Goal: Task Accomplishment & Management: Complete application form

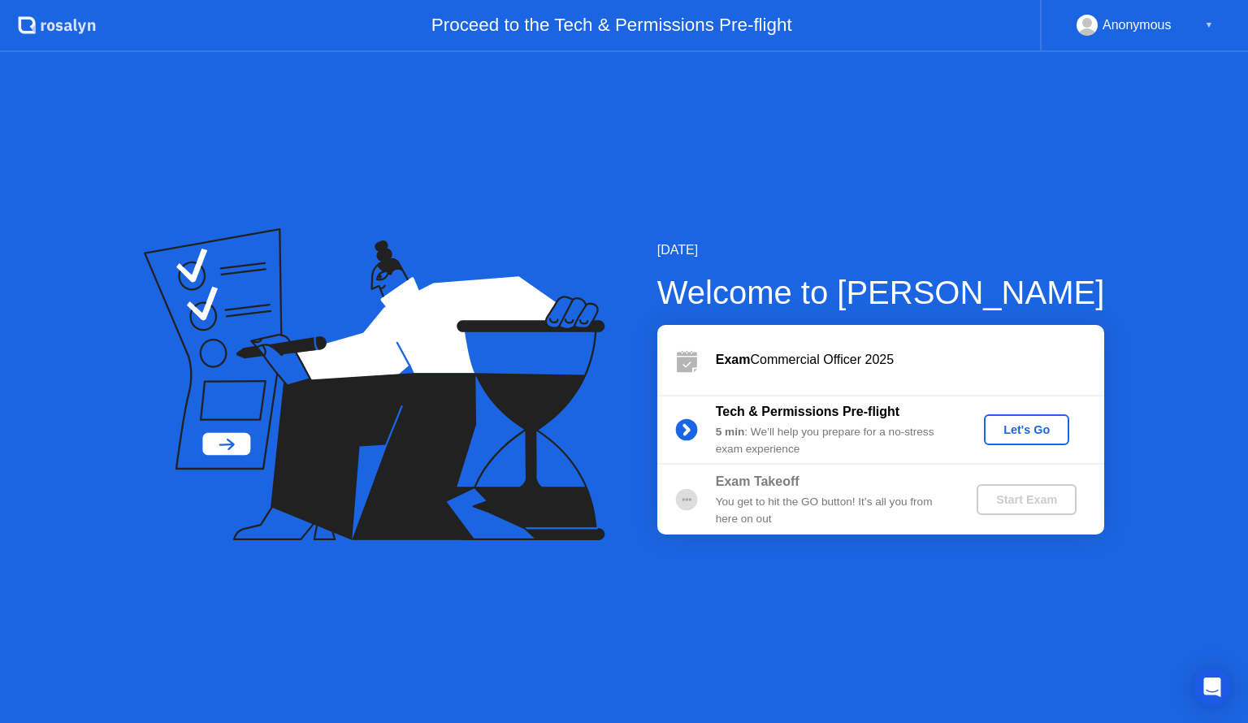
click at [1016, 432] on div "Let's Go" at bounding box center [1026, 429] width 72 height 13
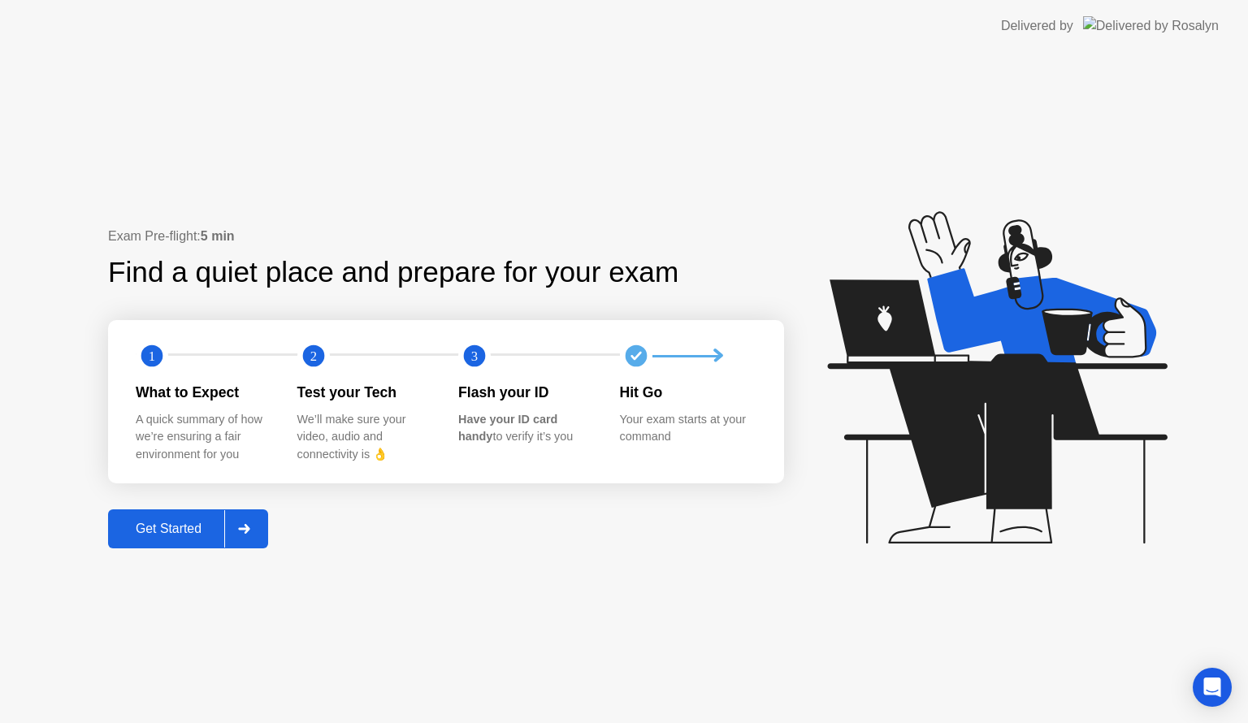
click at [166, 524] on div "Get Started" at bounding box center [168, 528] width 111 height 15
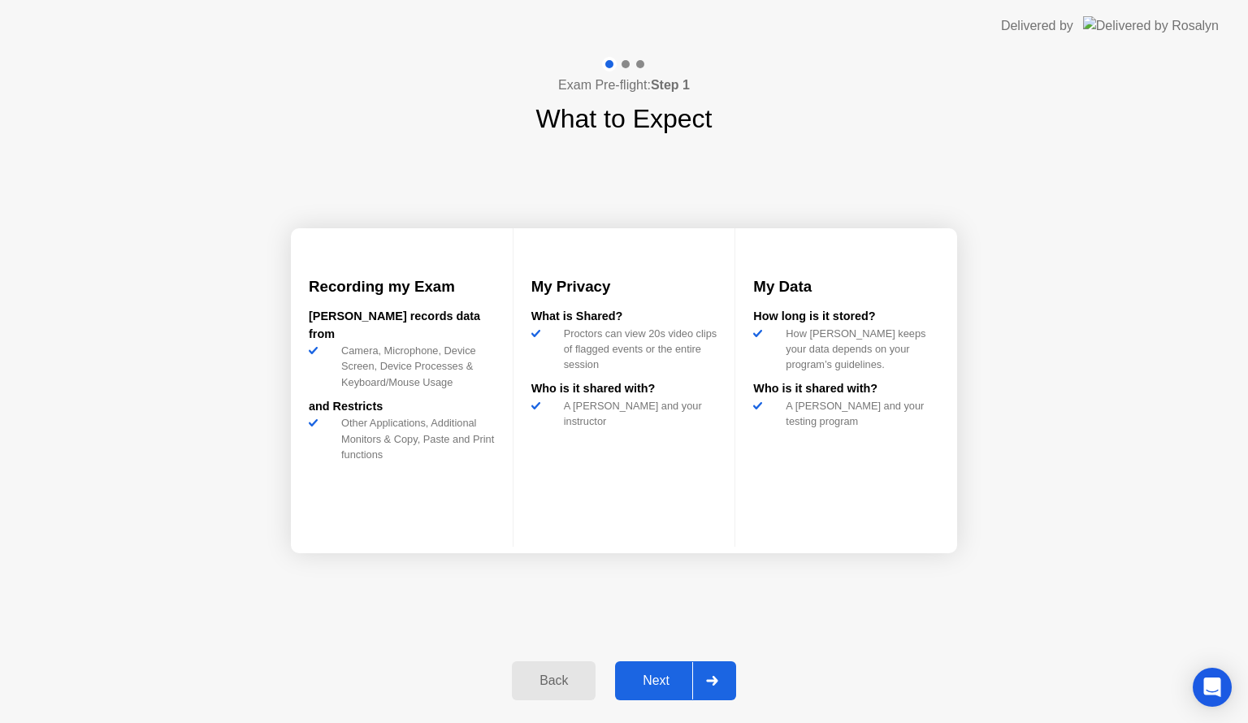
click at [725, 679] on div at bounding box center [711, 680] width 39 height 37
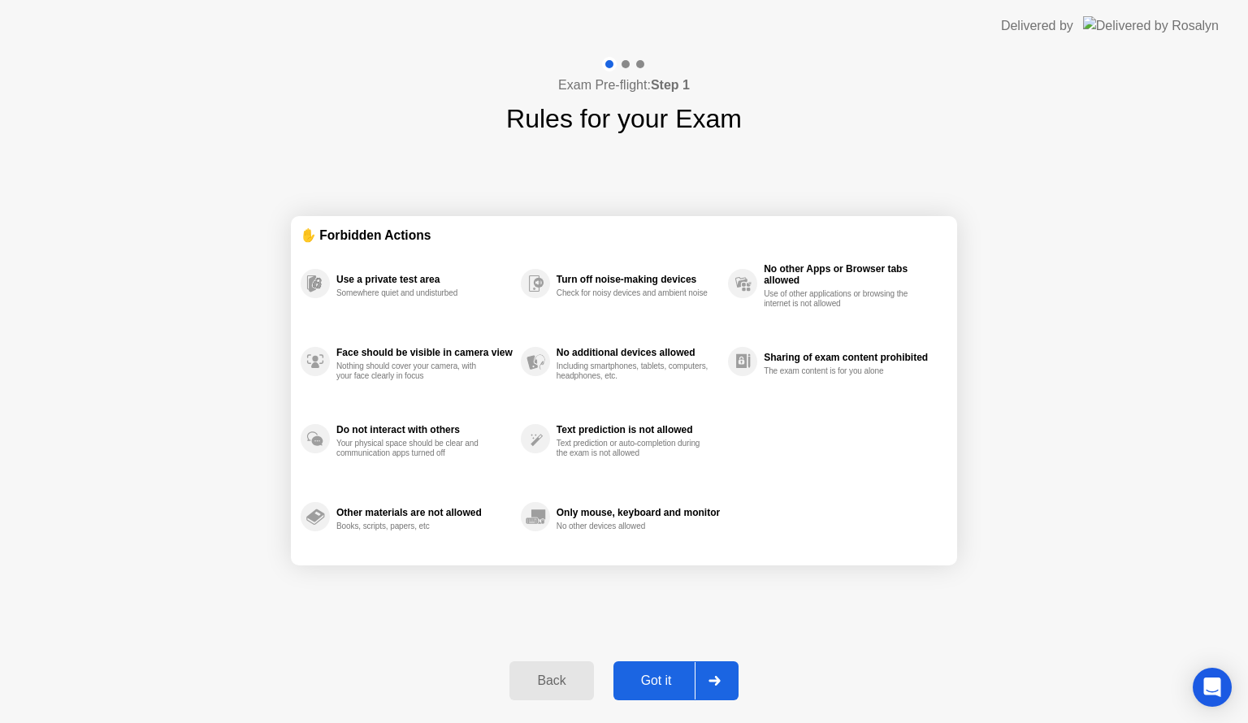
click at [667, 681] on div "Got it" at bounding box center [656, 680] width 76 height 15
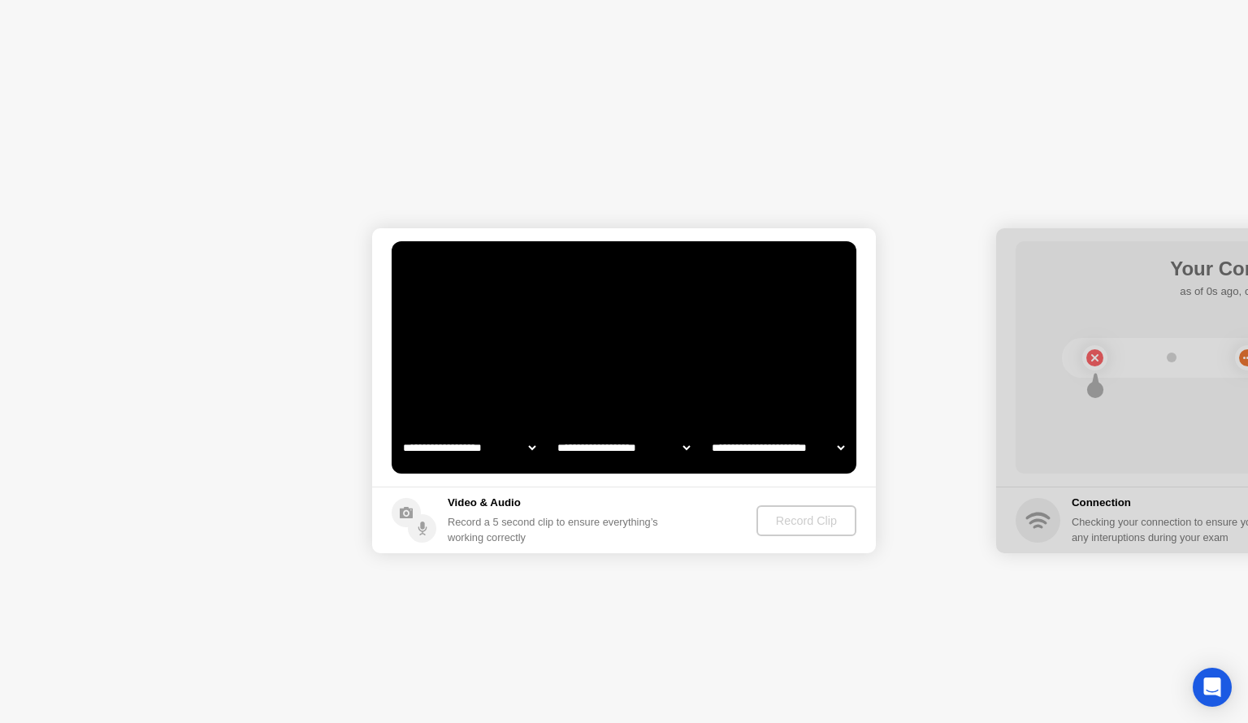
select select "**********"
select select "*******"
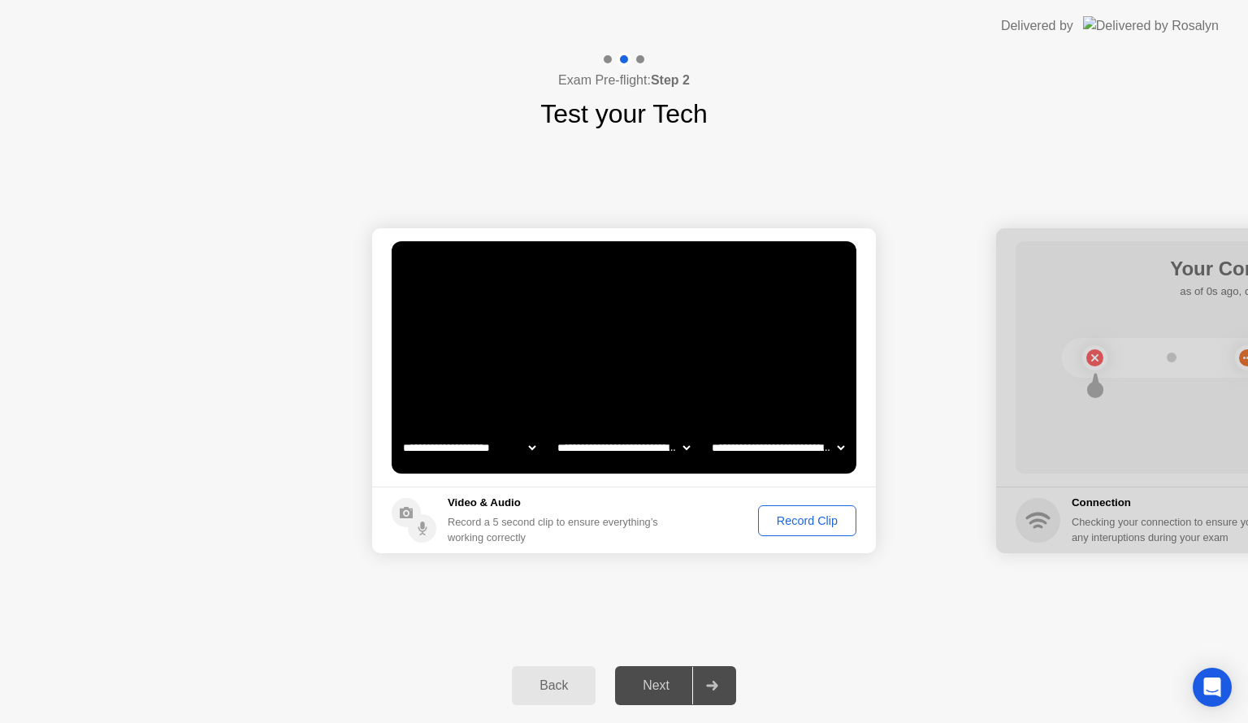
click at [804, 521] on div "Record Clip" at bounding box center [807, 520] width 87 height 13
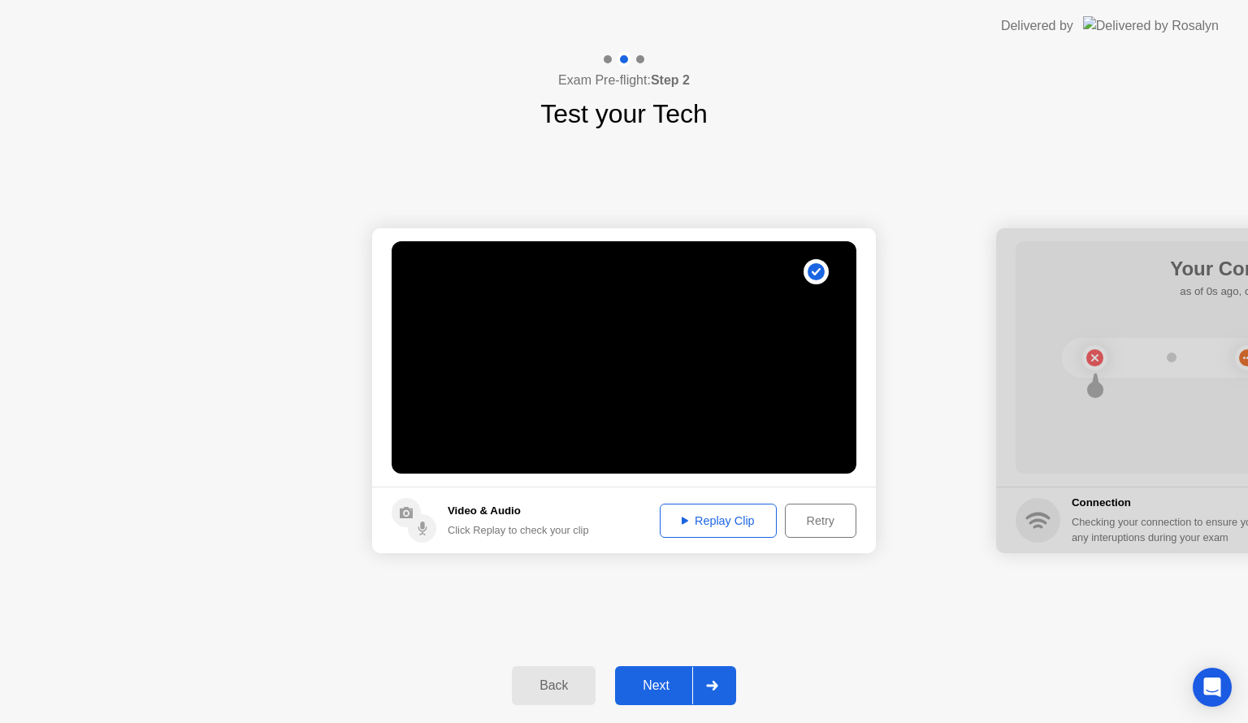
click at [711, 682] on icon at bounding box center [712, 686] width 12 height 10
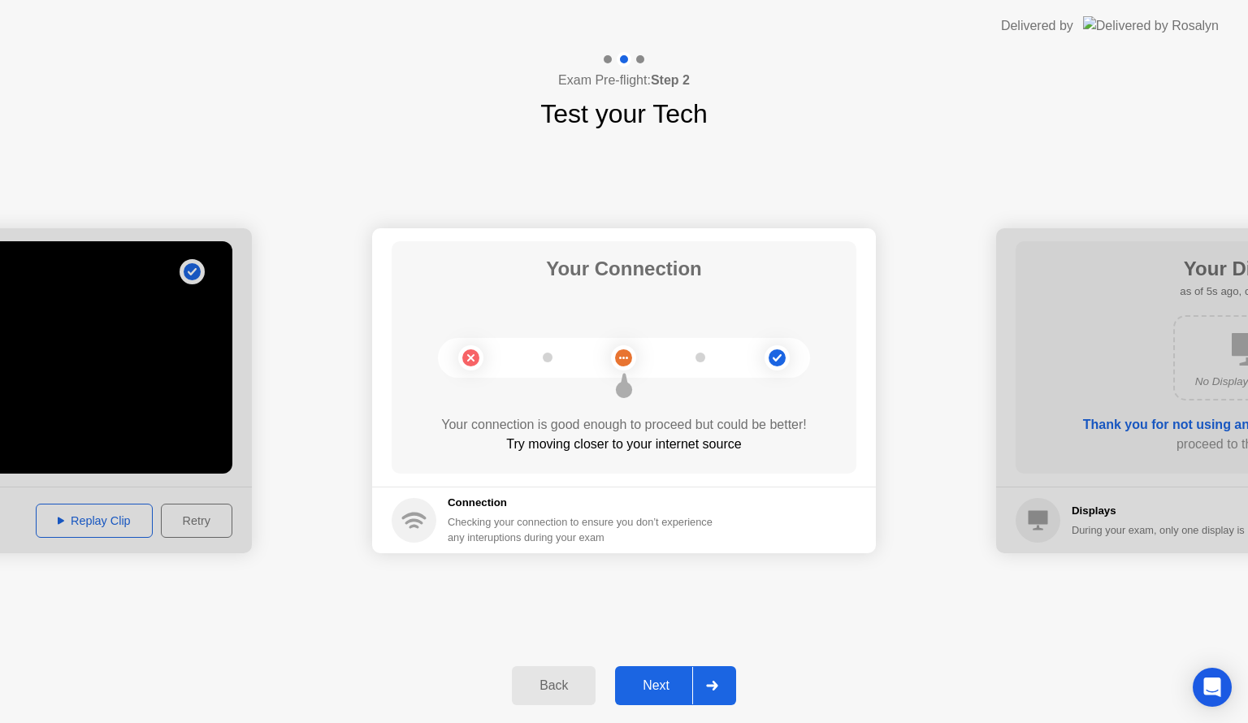
click at [712, 683] on icon at bounding box center [712, 686] width 12 height 10
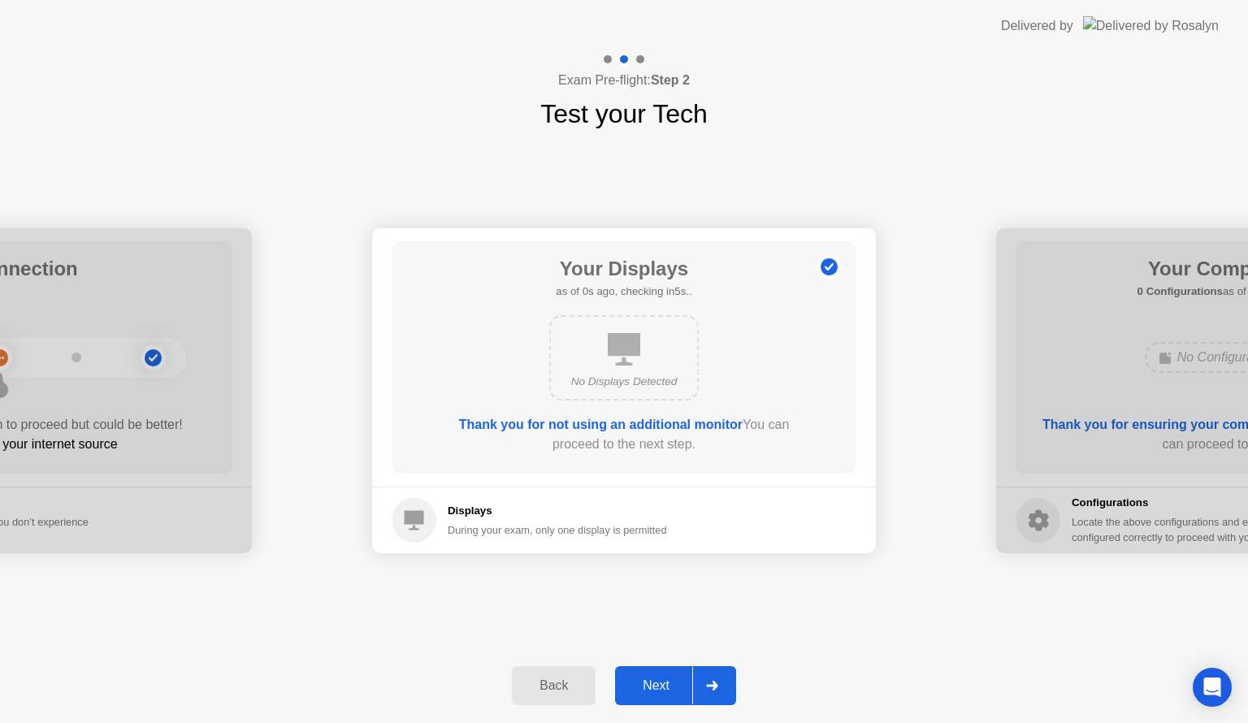
click at [710, 679] on div at bounding box center [711, 685] width 39 height 37
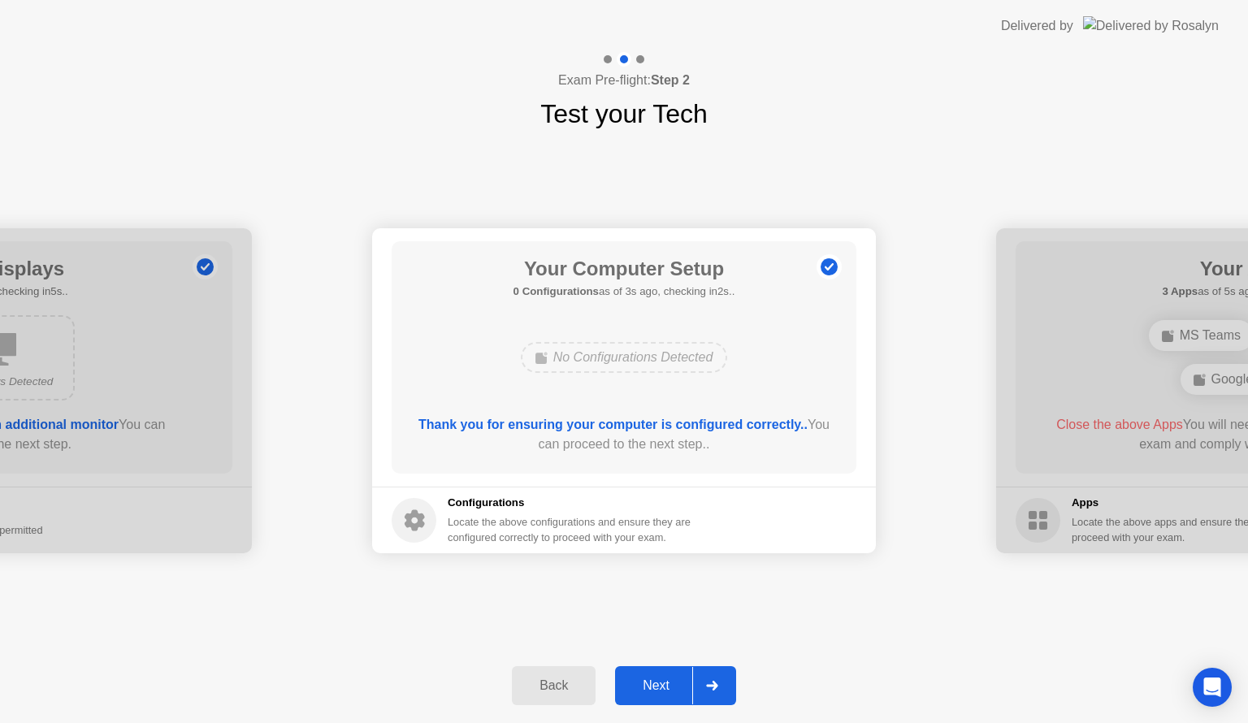
click at [709, 682] on icon at bounding box center [712, 686] width 12 height 10
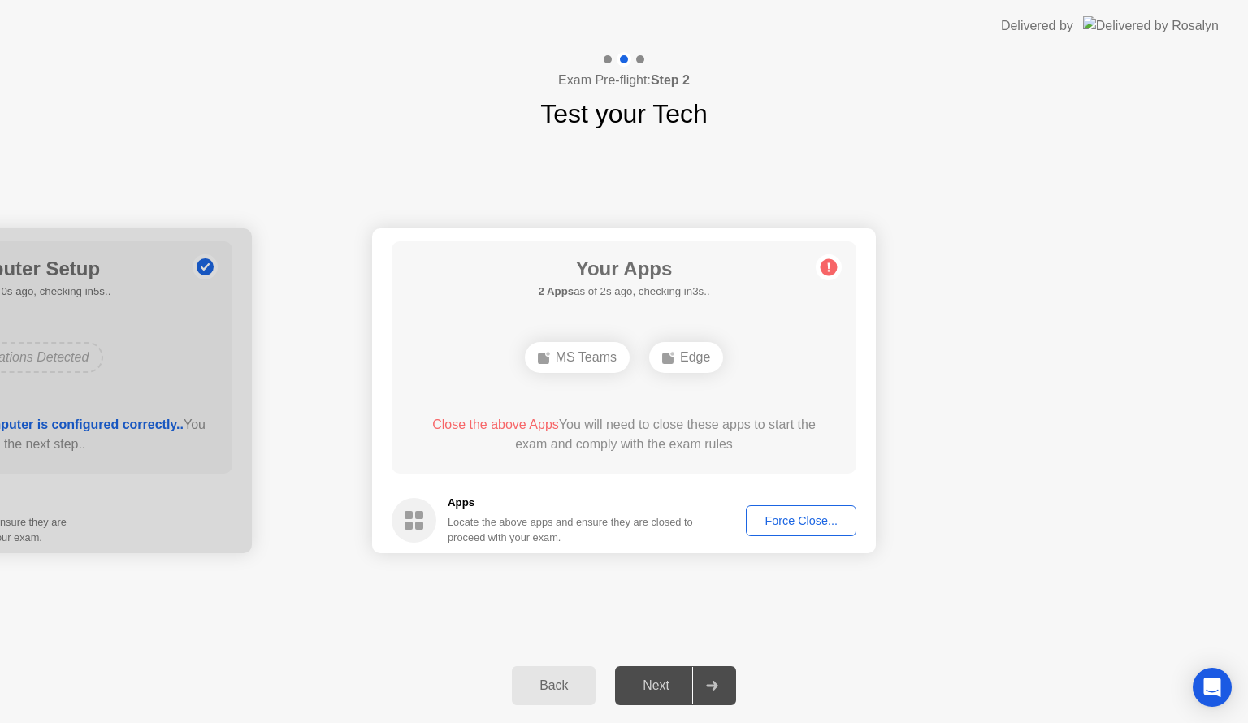
click at [686, 358] on div "Edge" at bounding box center [686, 357] width 74 height 31
click at [566, 360] on div "MS Teams" at bounding box center [577, 357] width 105 height 31
click at [473, 424] on span "Close the above Apps" at bounding box center [495, 425] width 127 height 14
click at [820, 525] on div "Force Close..." at bounding box center [800, 520] width 99 height 13
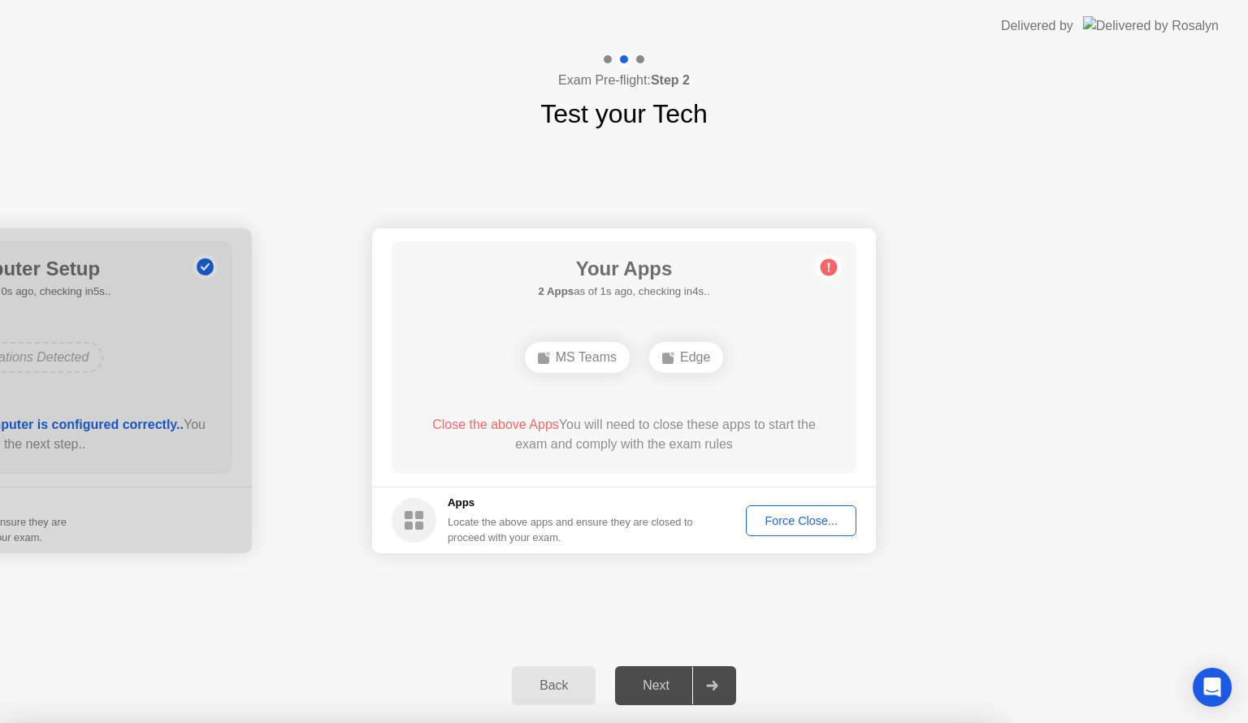
click at [806, 516] on div "Force Close..." at bounding box center [800, 520] width 99 height 13
click at [985, 722] on div at bounding box center [624, 723] width 1248 height 0
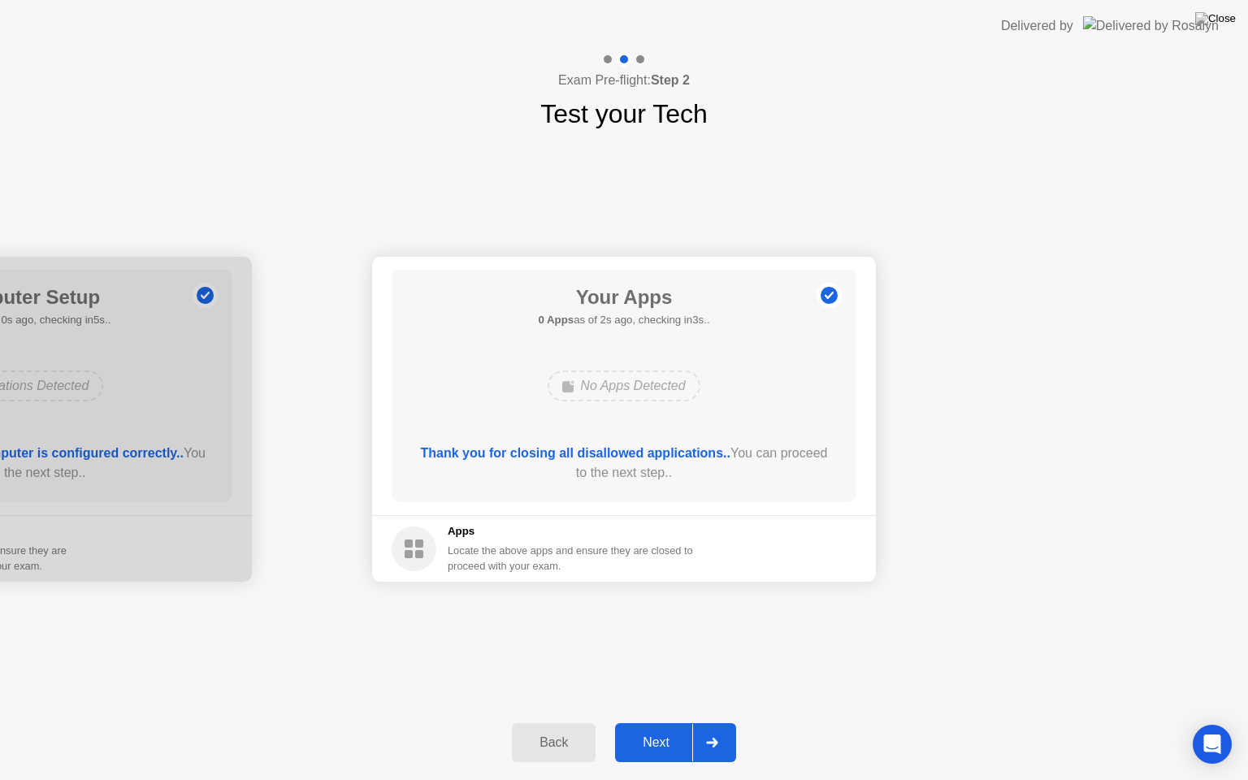
click at [664, 722] on div "Next" at bounding box center [656, 742] width 72 height 15
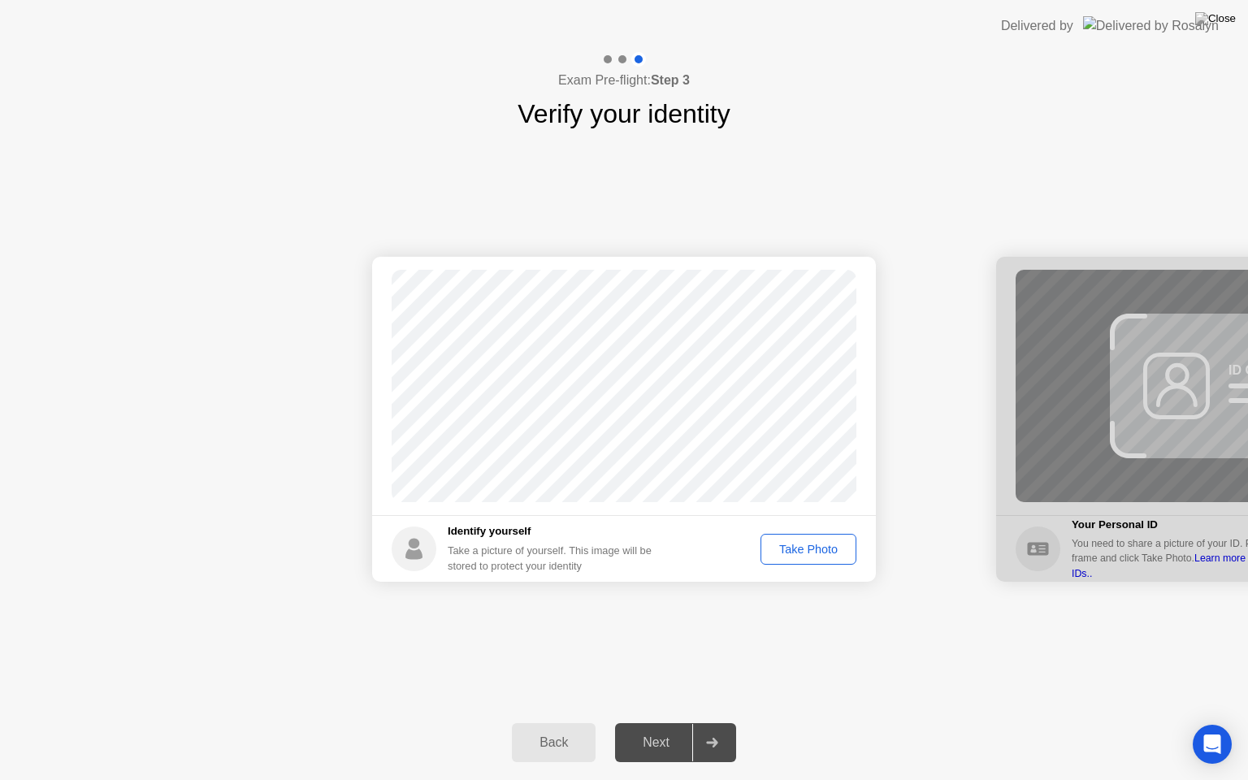
click at [805, 543] on div "Take Photo" at bounding box center [808, 549] width 84 height 13
click at [712, 722] on icon at bounding box center [711, 743] width 11 height 10
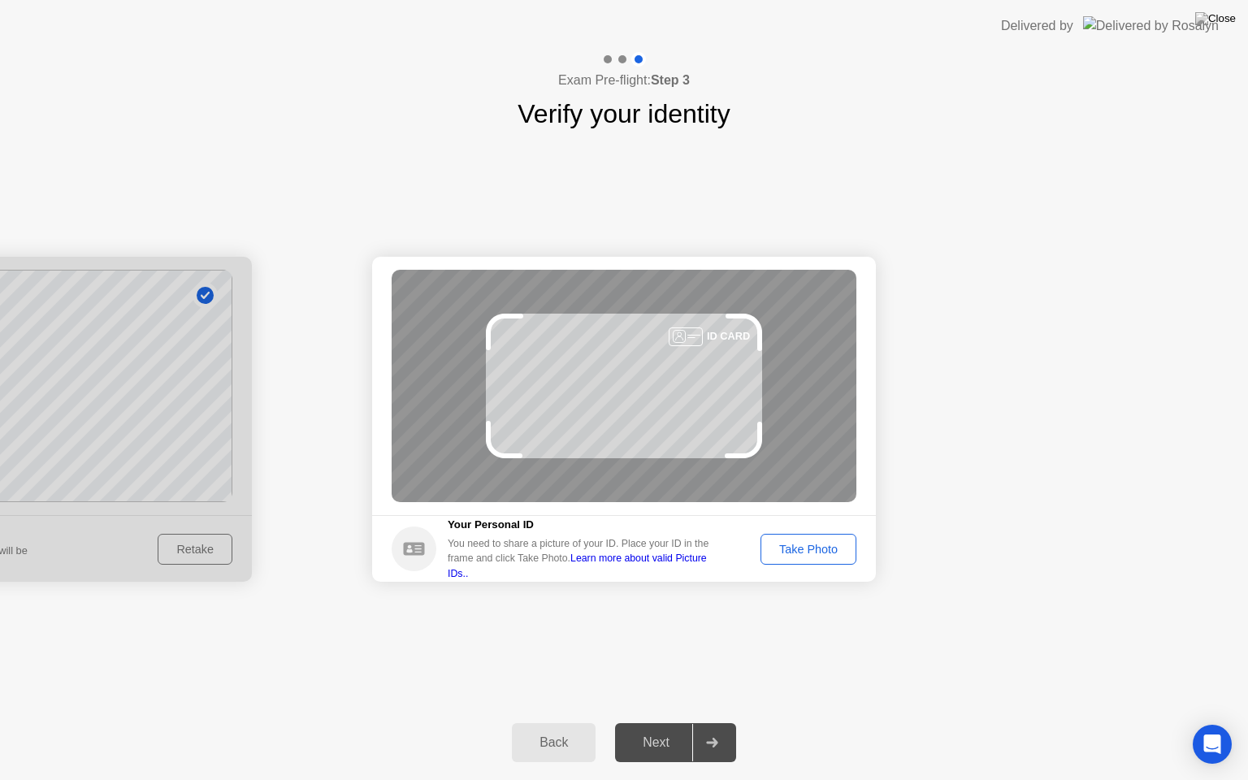
click at [799, 543] on div "Take Photo" at bounding box center [808, 549] width 84 height 13
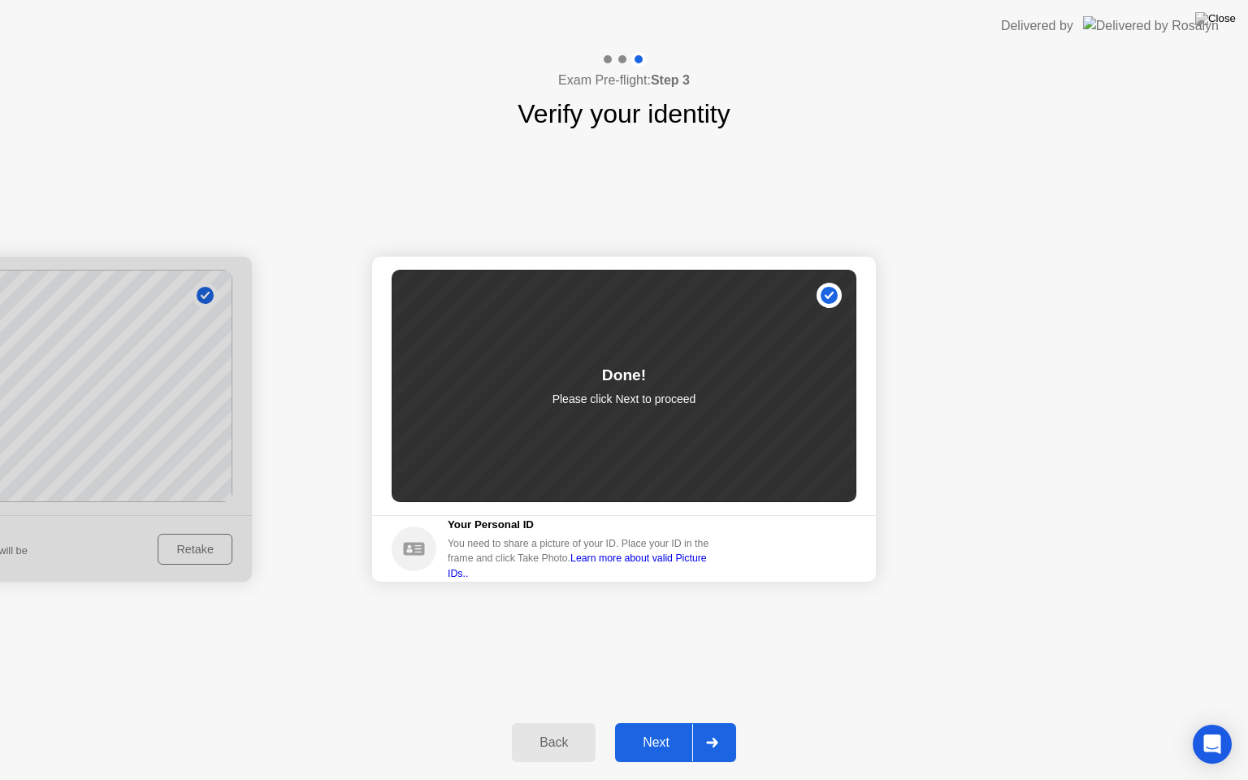
click at [708, 722] on icon at bounding box center [712, 743] width 12 height 10
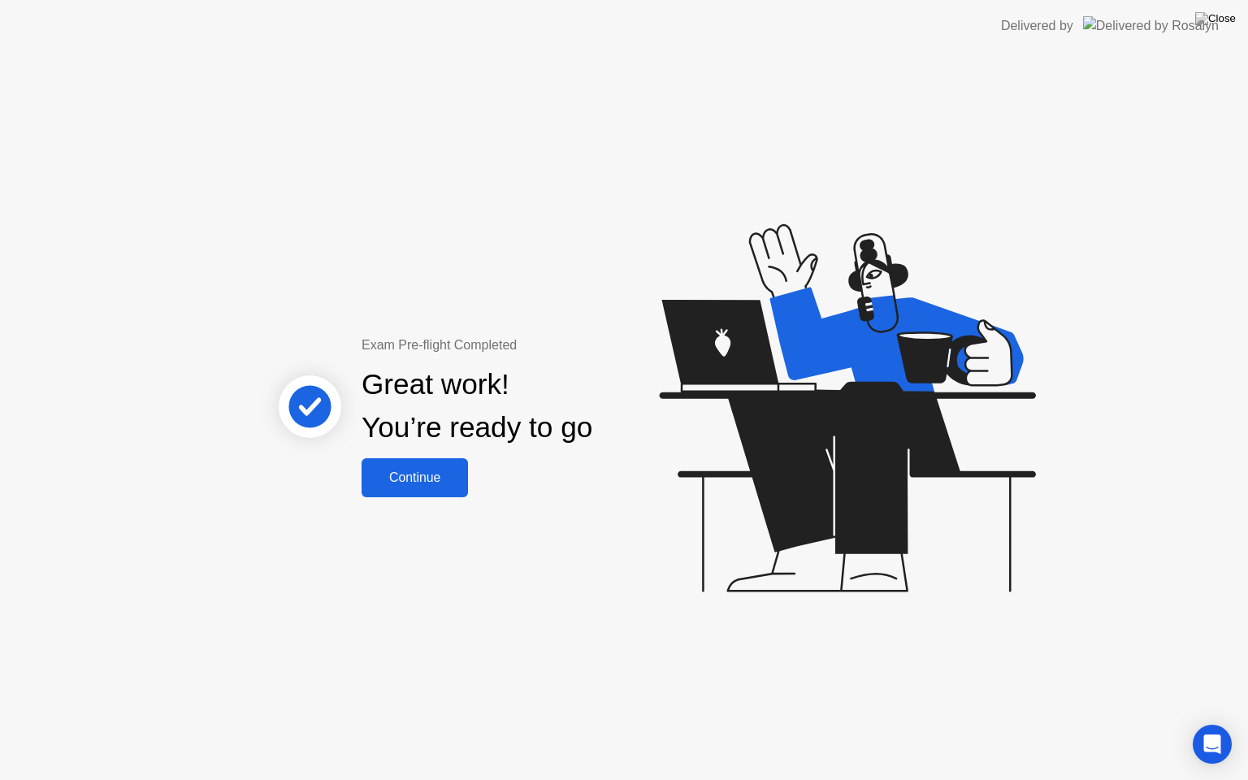
click at [428, 478] on div "Continue" at bounding box center [414, 477] width 97 height 15
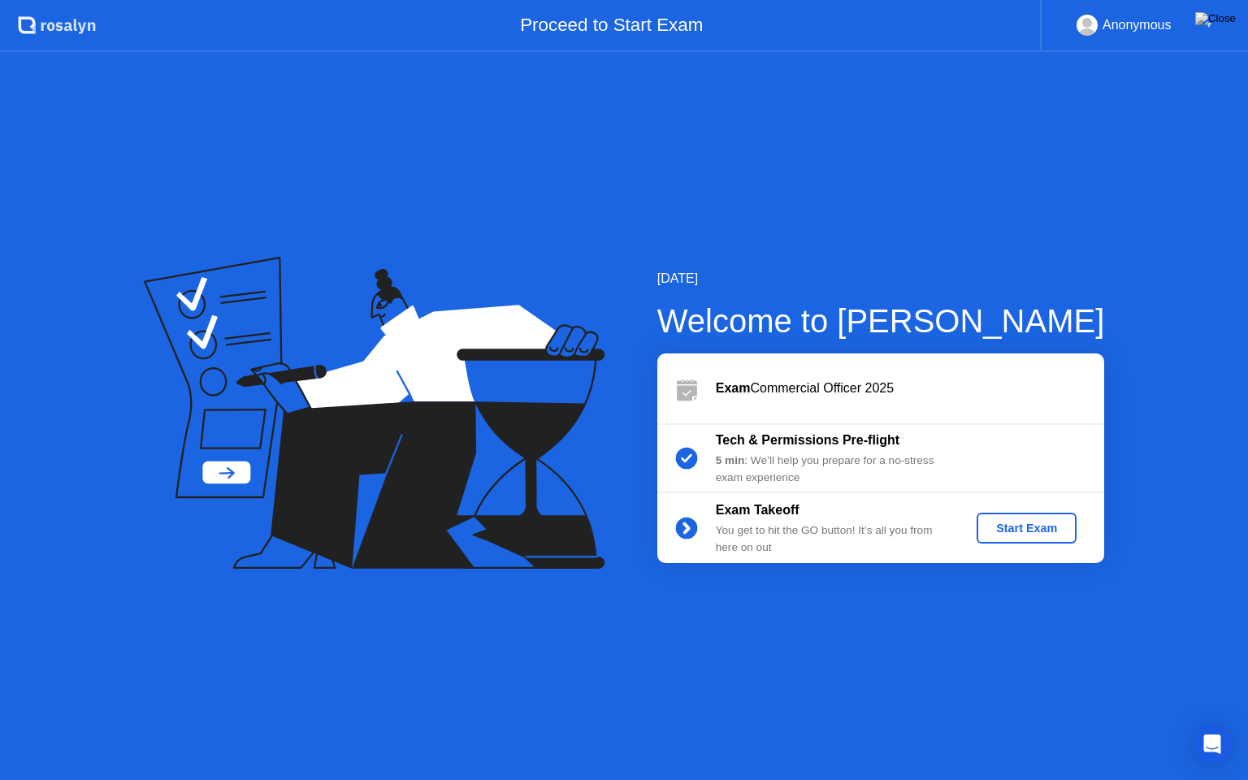
click at [1036, 527] on div "Start Exam" at bounding box center [1026, 527] width 87 height 13
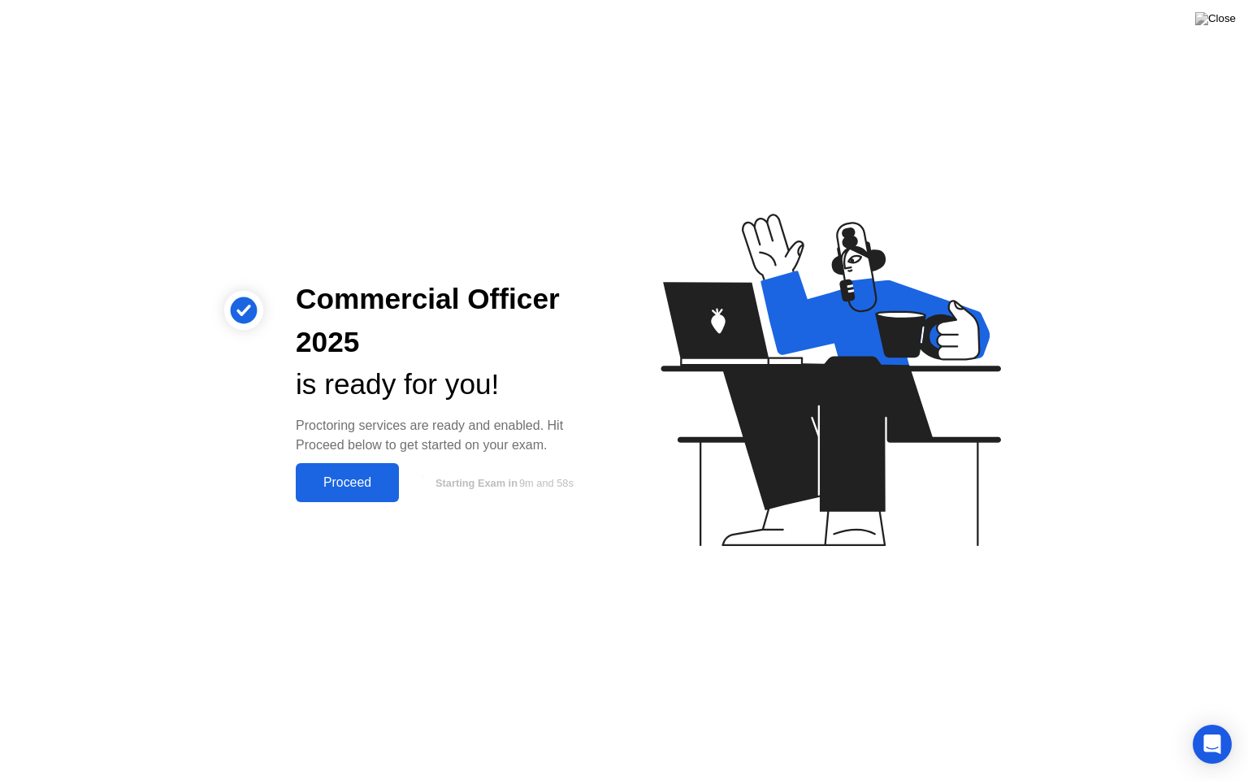
click at [357, 481] on div "Proceed" at bounding box center [347, 482] width 93 height 15
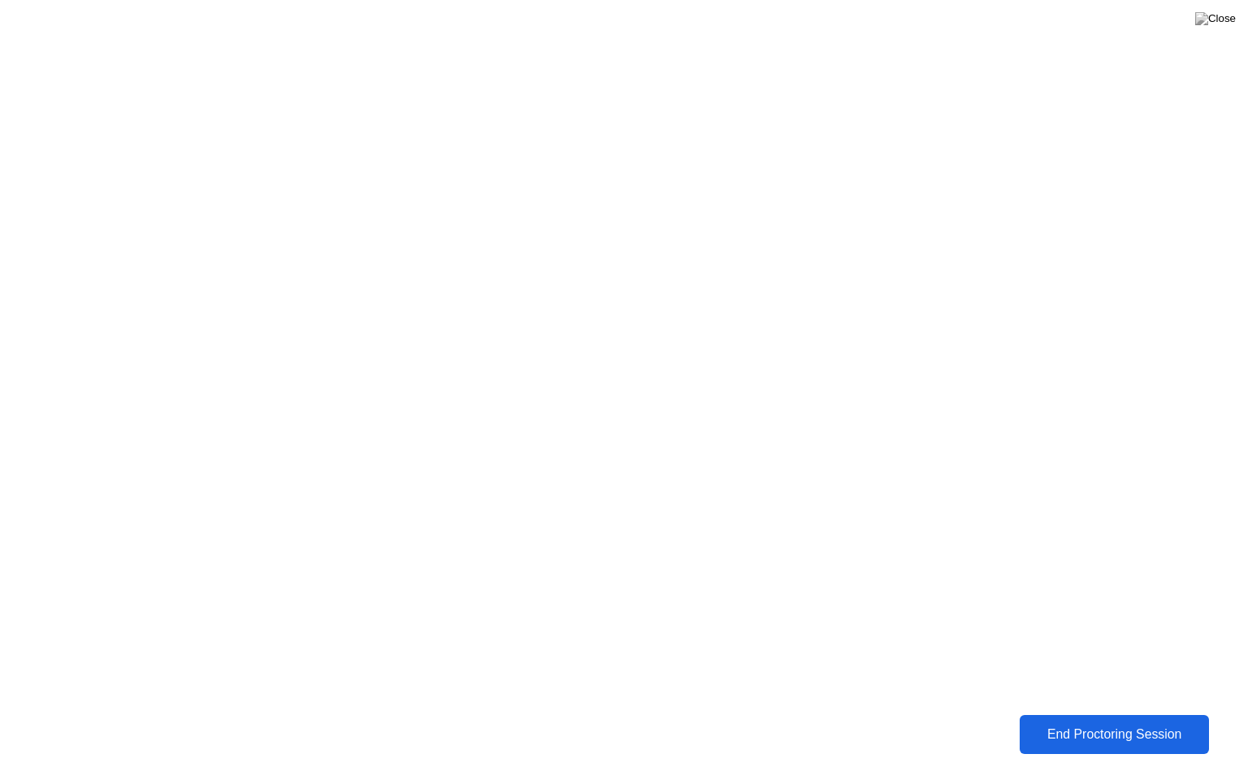
click at [1099, 722] on div "End Proctoring Session" at bounding box center [1114, 734] width 180 height 15
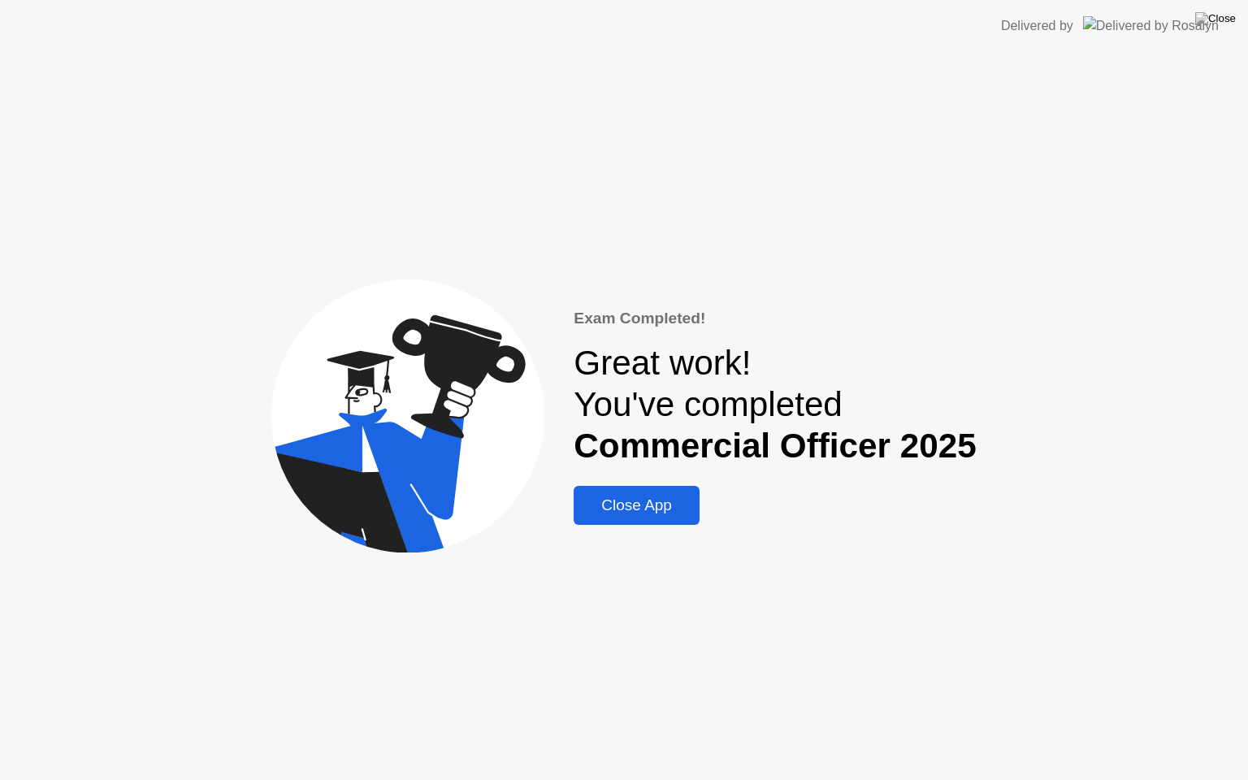
click at [666, 497] on div "Close App" at bounding box center [636, 505] width 116 height 18
